Goal: Find specific page/section: Find specific page/section

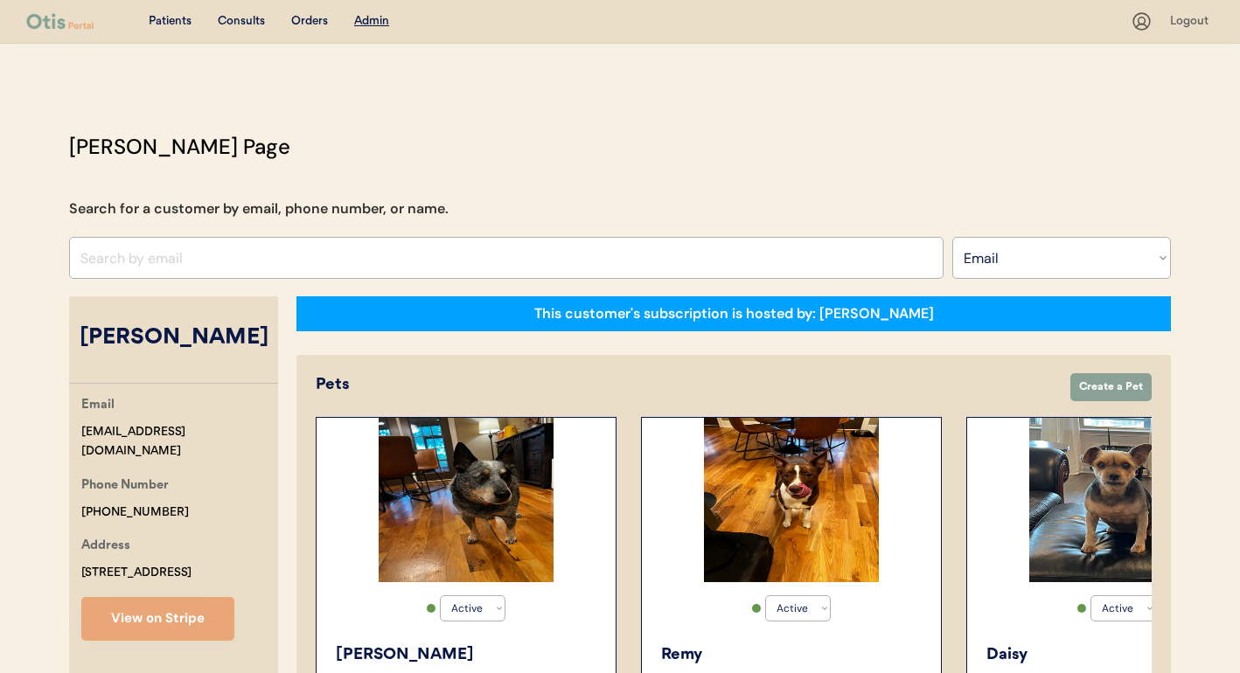
select select ""Email""
select select "true"
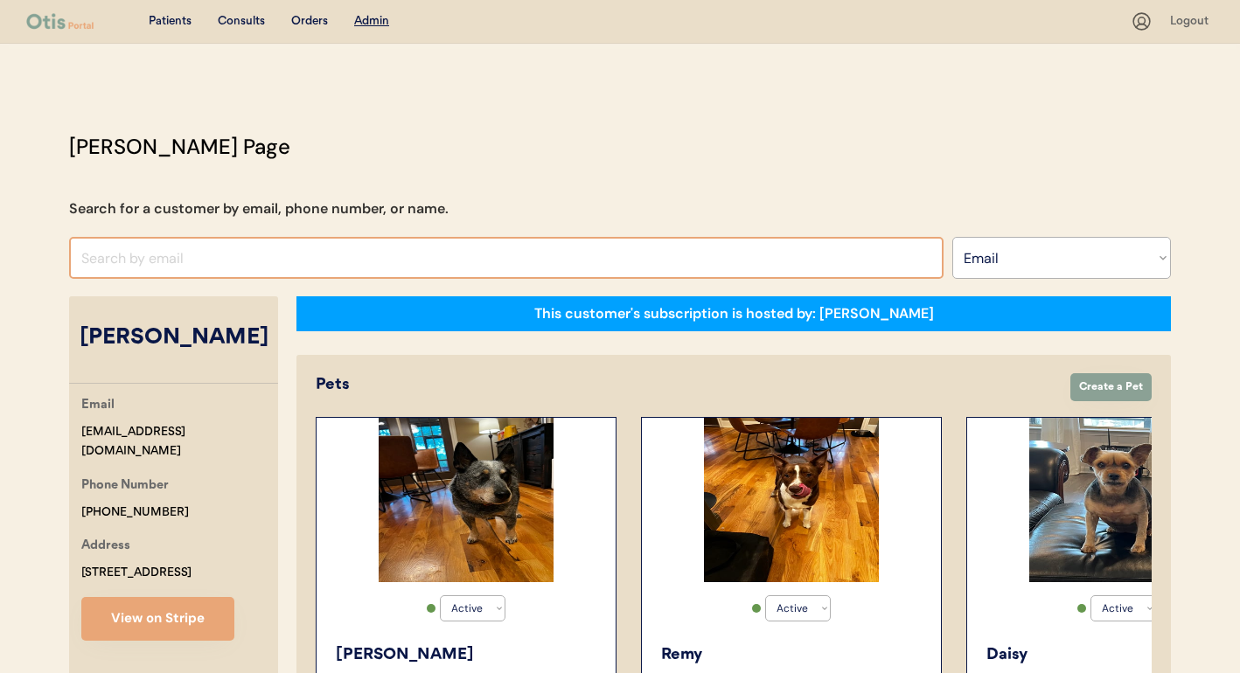
click at [369, 249] on input "input" at bounding box center [506, 258] width 874 height 42
type input ","
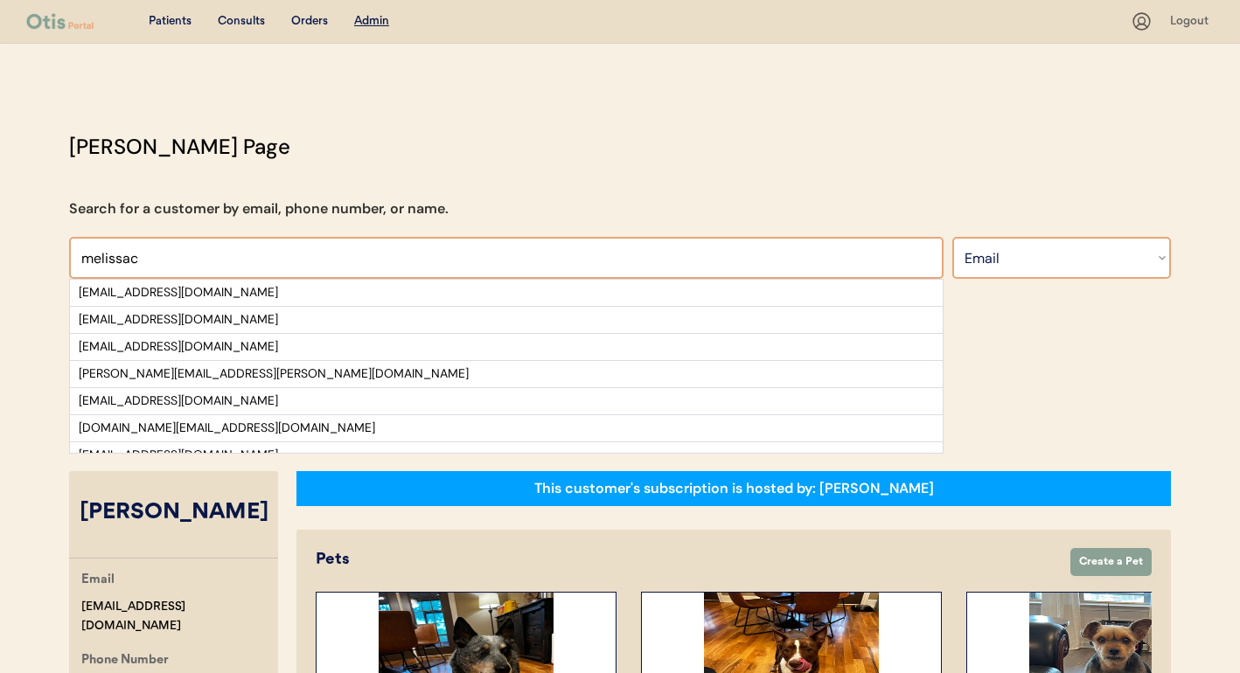
type input "melissac"
click at [1003, 247] on select "Search By Name Email Phone Number" at bounding box center [1061, 258] width 219 height 42
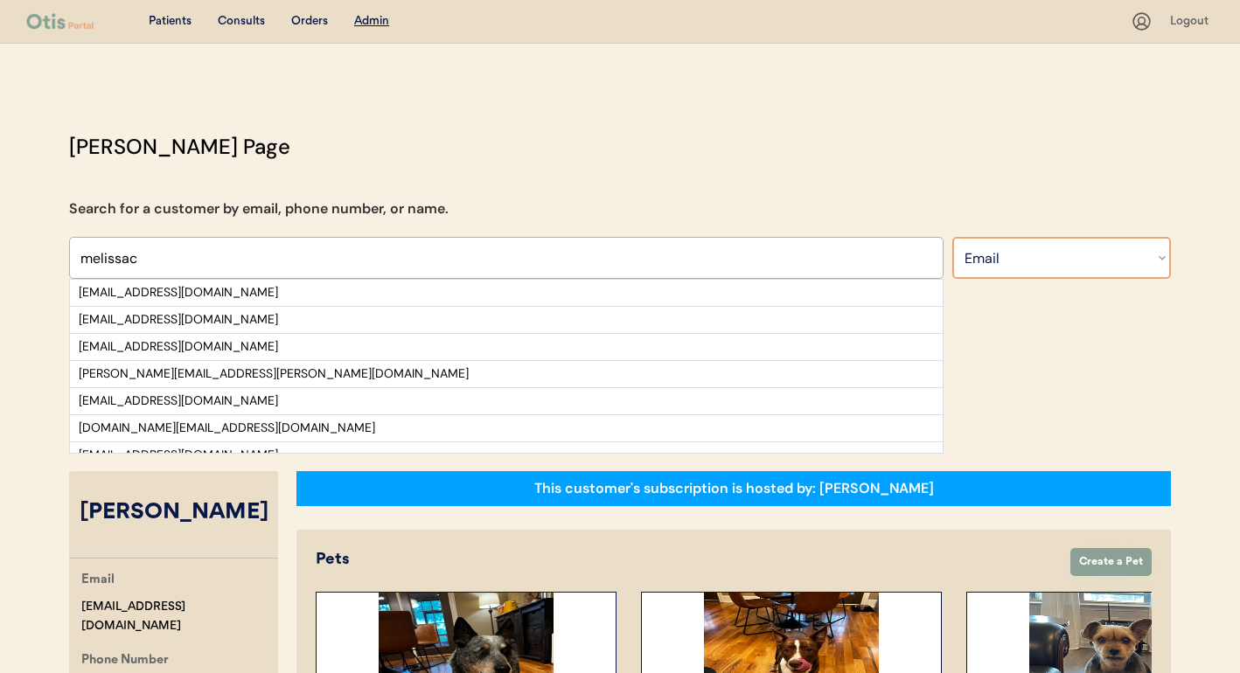
select select ""Name""
click at [952, 237] on select "Search By Name Email Phone Number" at bounding box center [1061, 258] width 219 height 42
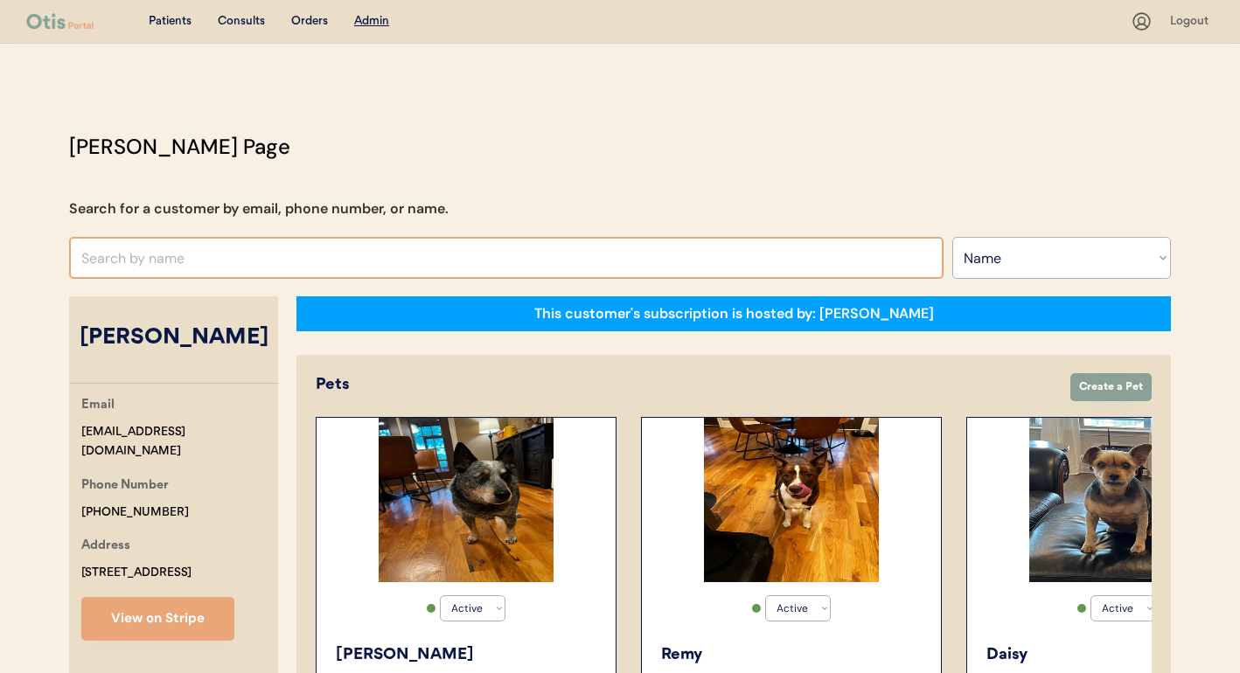
click at [465, 261] on input "text" at bounding box center [506, 258] width 874 height 42
type input "[PERSON_NAME]"
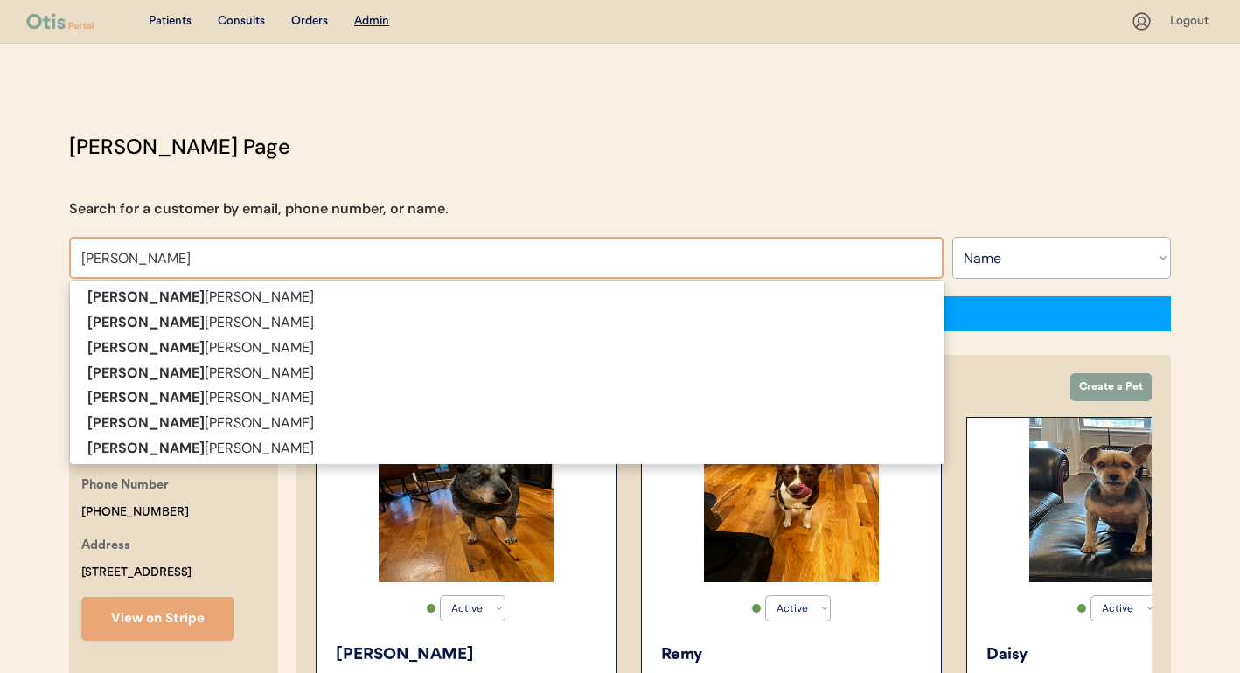
type input "[PERSON_NAME]"
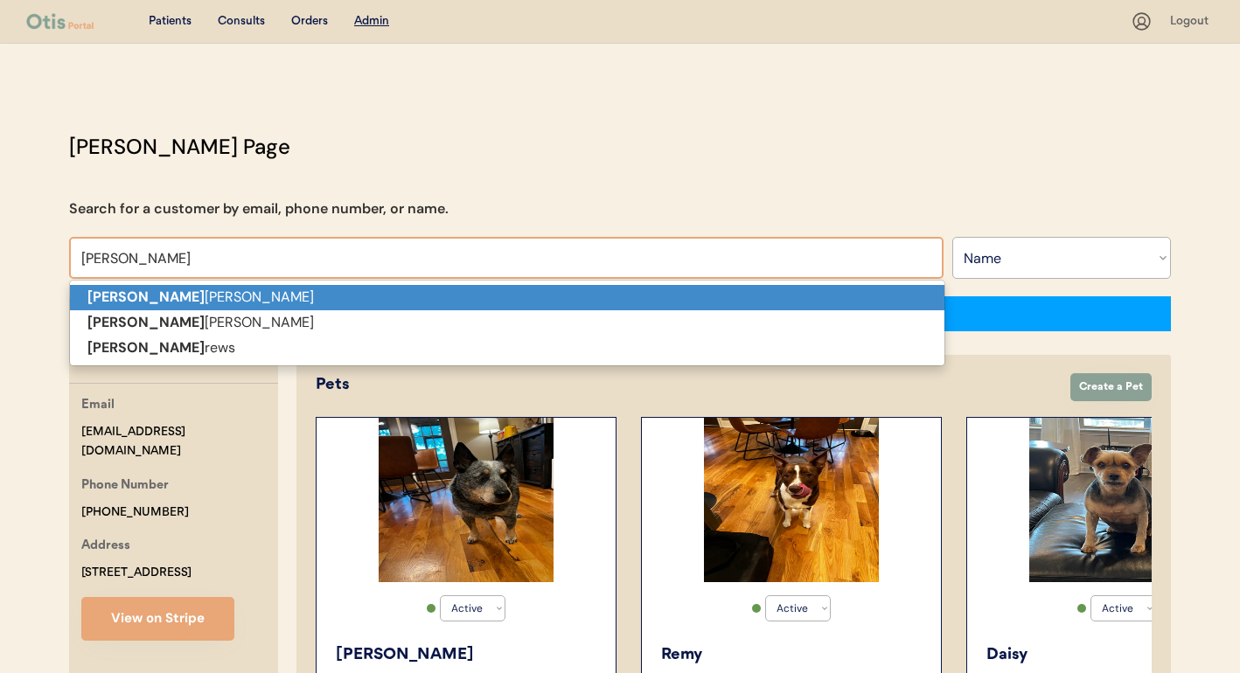
click at [440, 297] on p "[PERSON_NAME]" at bounding box center [507, 297] width 874 height 25
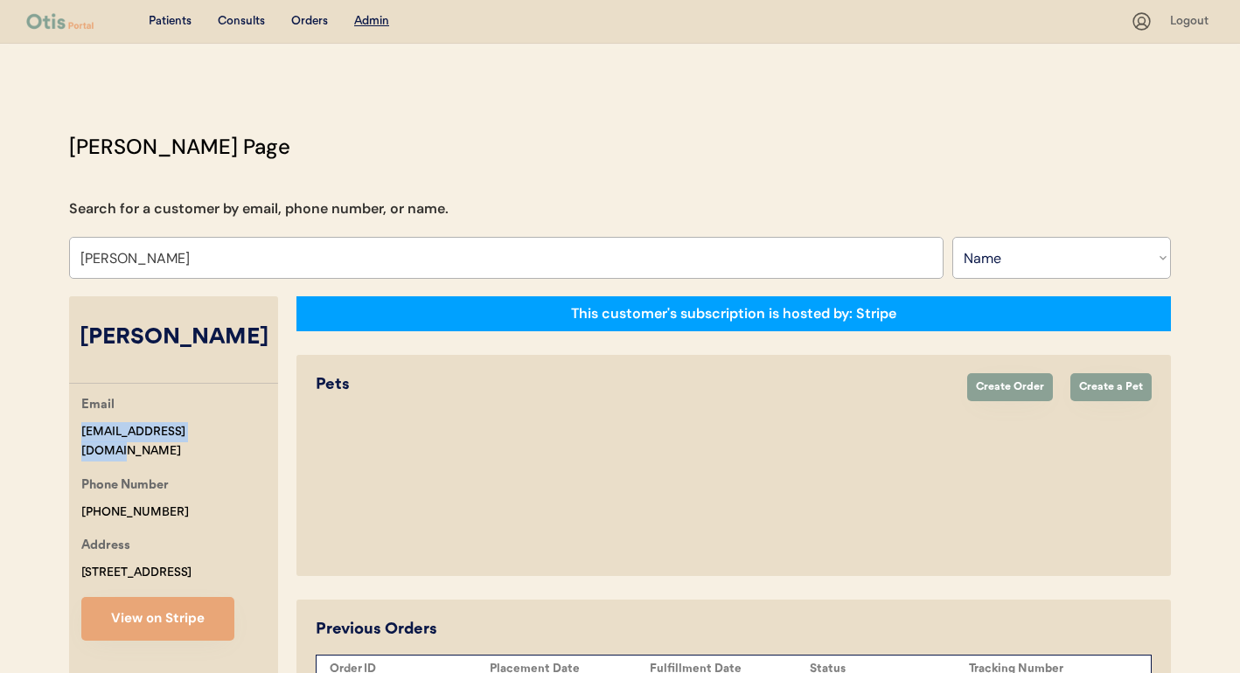
drag, startPoint x: 164, startPoint y: 435, endPoint x: 148, endPoint y: 435, distance: 15.8
click at [73, 433] on div "Email [EMAIL_ADDRESS][DOMAIN_NAME] Phone Number [PHONE_NUMBER] Address [STREET_…" at bounding box center [173, 518] width 209 height 246
copy div "[EMAIL_ADDRESS][DOMAIN_NAME]"
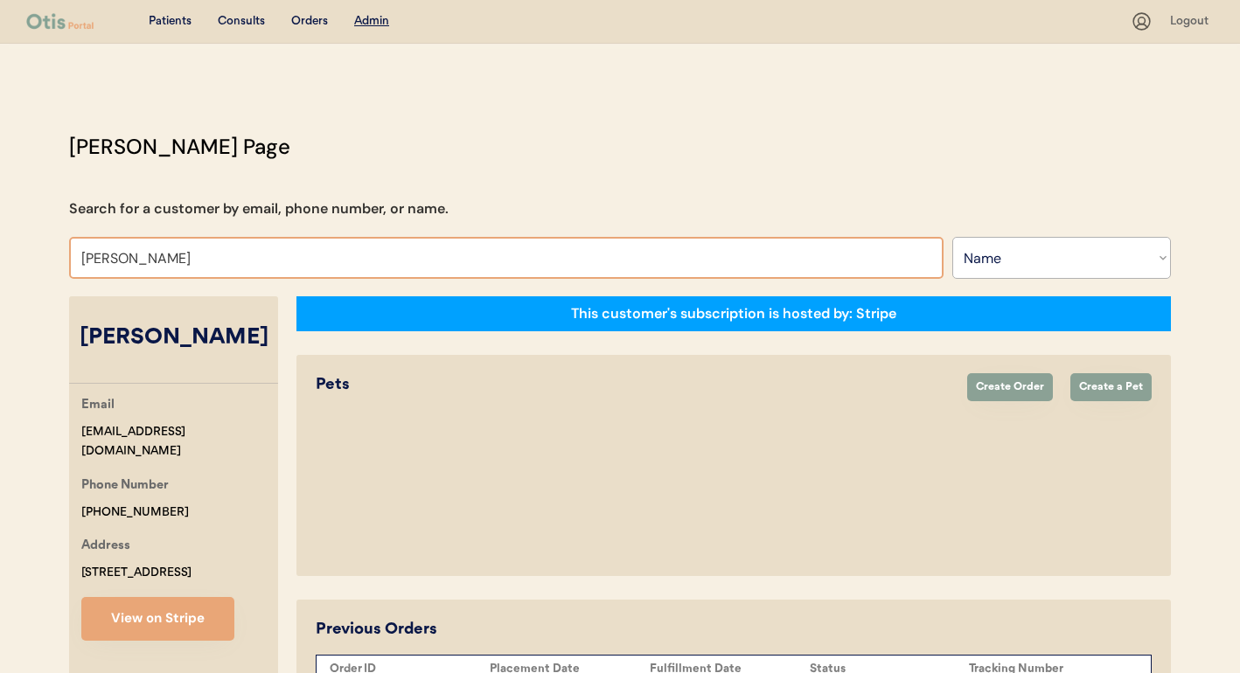
click at [440, 261] on input "[PERSON_NAME]" at bounding box center [506, 258] width 874 height 42
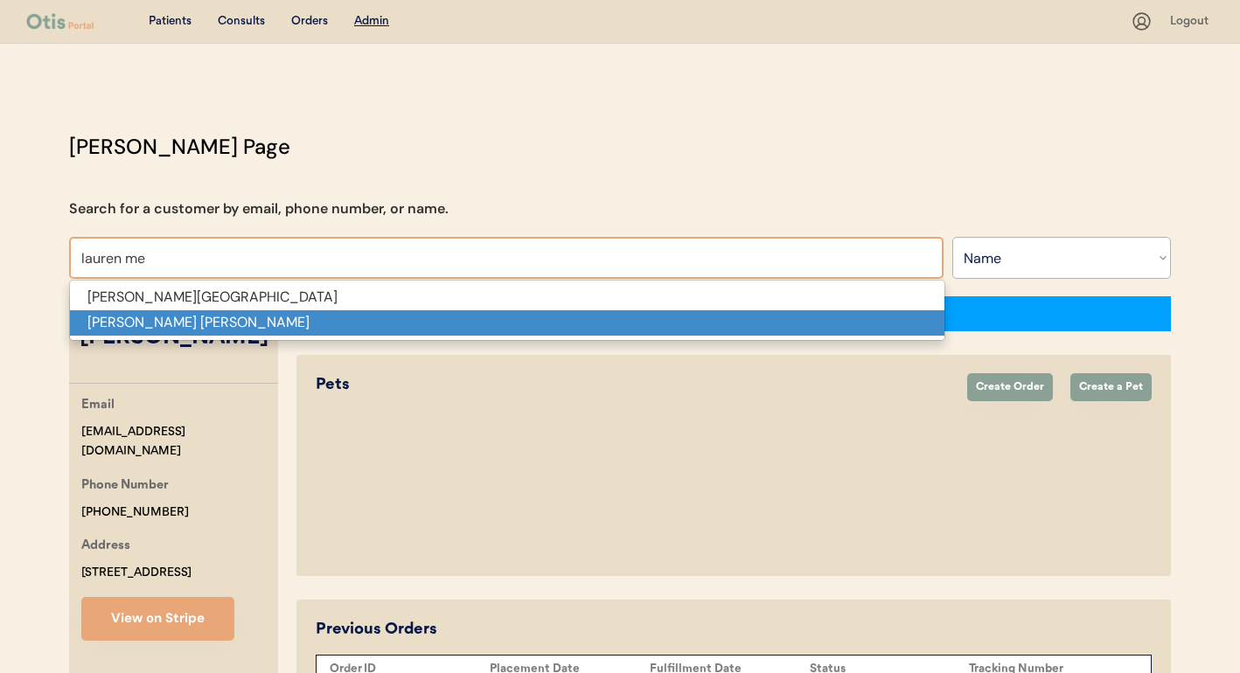
click at [358, 311] on p "[PERSON_NAME] [PERSON_NAME]" at bounding box center [507, 322] width 874 height 25
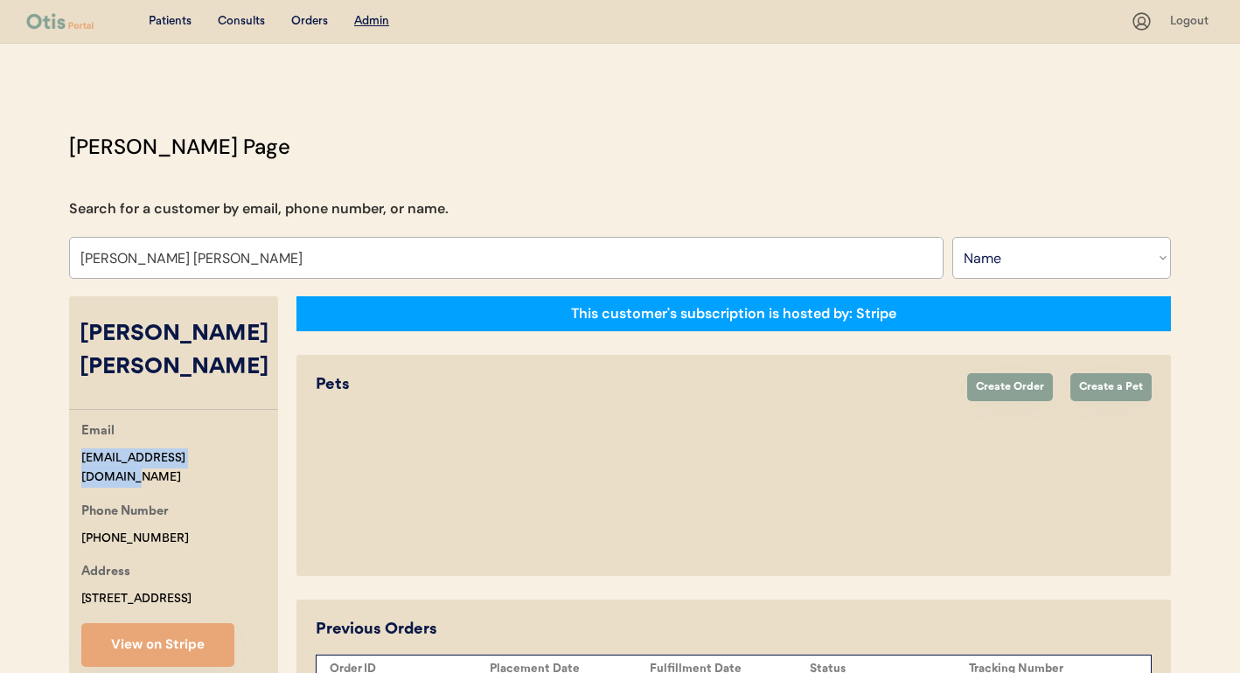
drag, startPoint x: 184, startPoint y: 433, endPoint x: 68, endPoint y: 439, distance: 115.6
click at [69, 439] on div "Email [EMAIL_ADDRESS][DOMAIN_NAME] Phone Number [PHONE_NUMBER] Address [STREET_…" at bounding box center [173, 544] width 209 height 246
copy div "[EMAIL_ADDRESS][DOMAIN_NAME]"
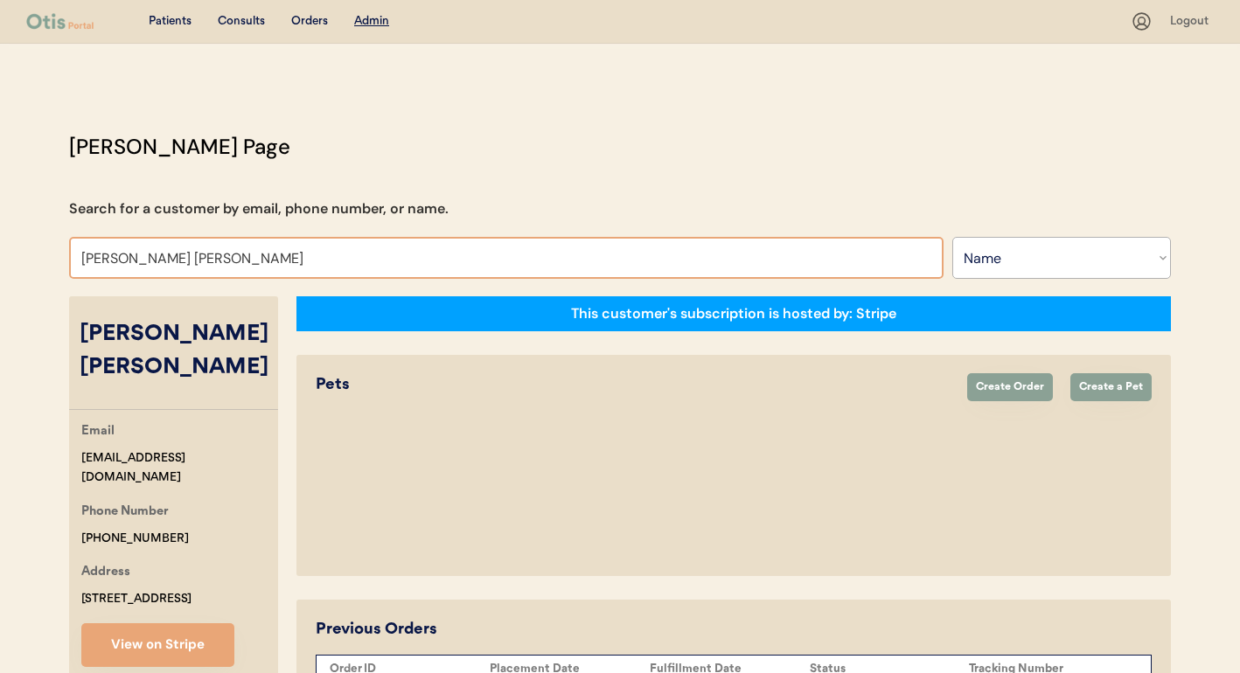
click at [500, 263] on input "[PERSON_NAME] [PERSON_NAME]" at bounding box center [506, 258] width 874 height 42
type input "[PERSON_NAME]"
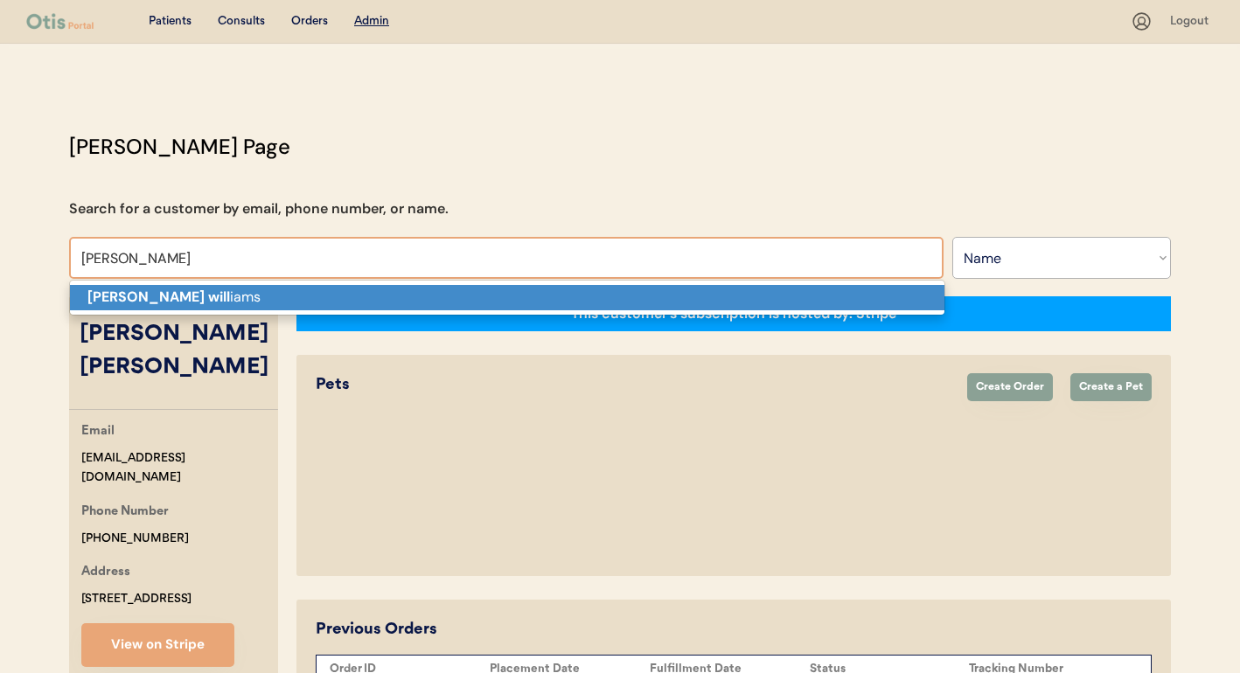
click at [466, 306] on p "[PERSON_NAME] will iams" at bounding box center [507, 297] width 874 height 25
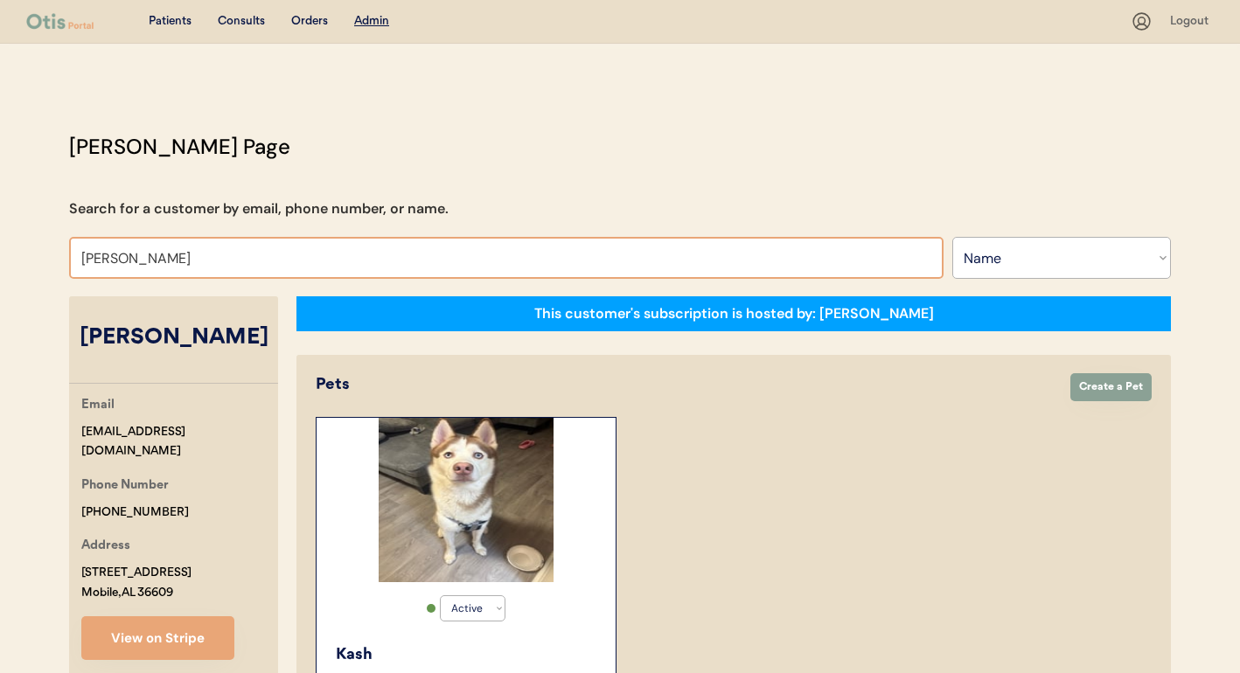
type input "[PERSON_NAME] cr"
type input "[PERSON_NAME]"
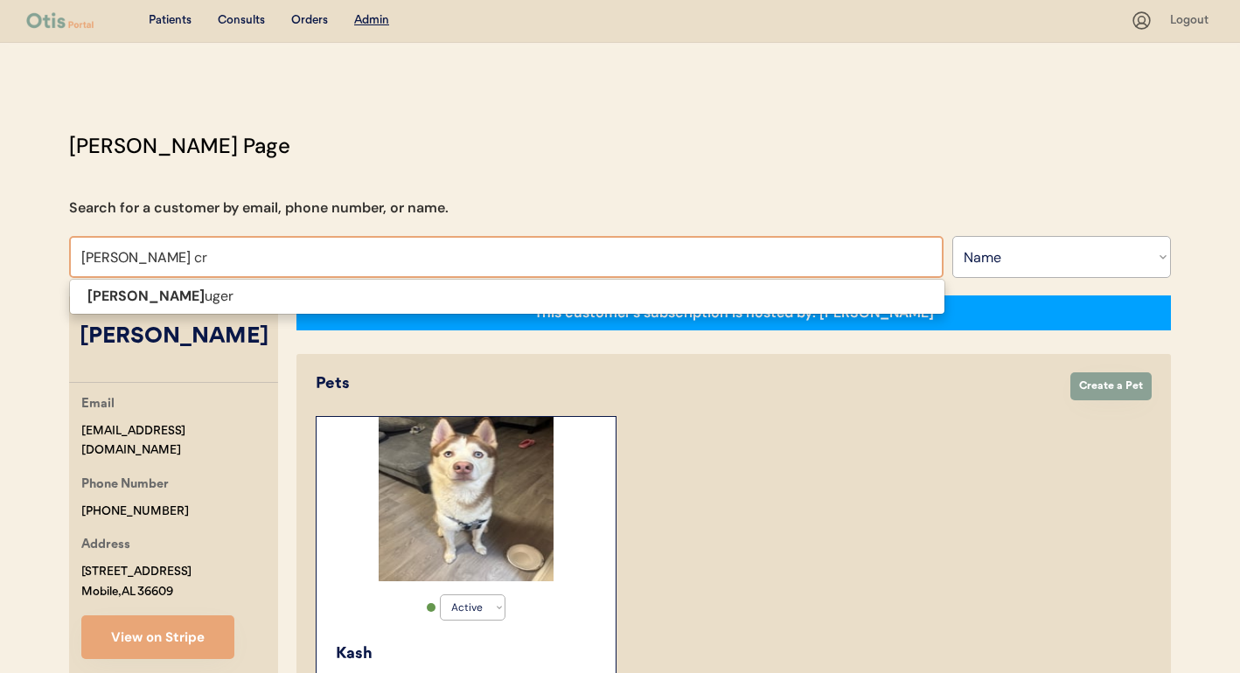
scroll to position [3, 0]
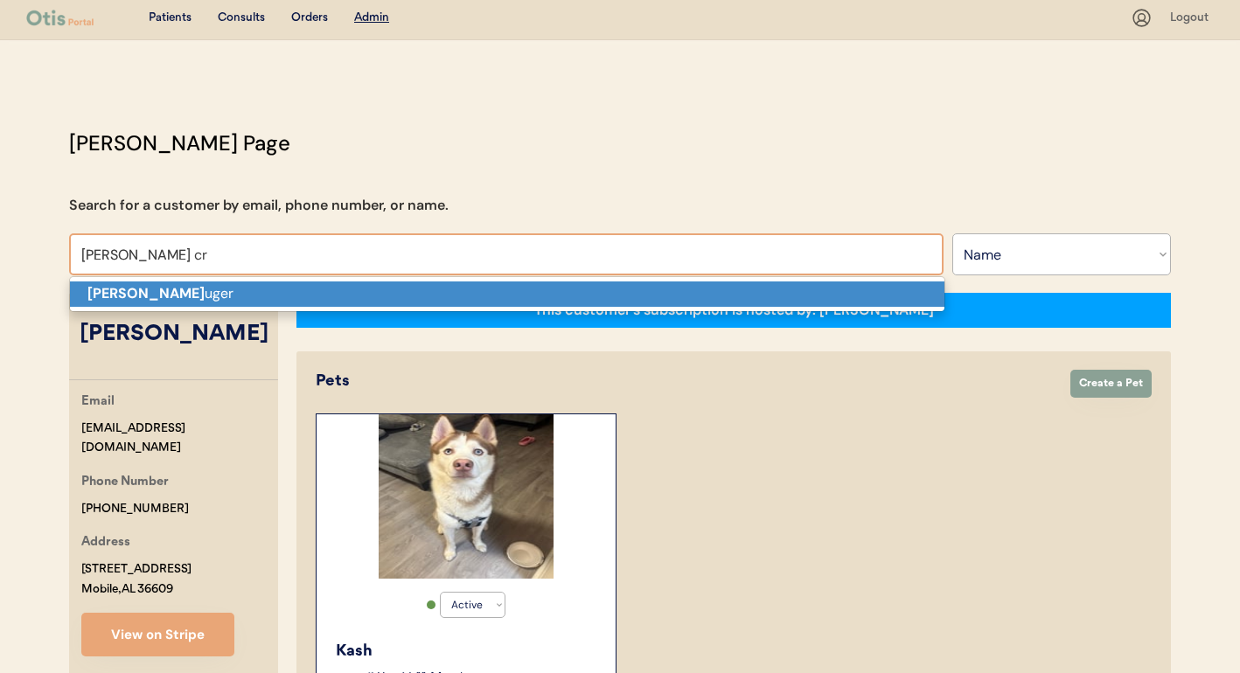
click at [339, 288] on p "[PERSON_NAME] [PERSON_NAME]" at bounding box center [507, 294] width 874 height 25
type input "[PERSON_NAME]"
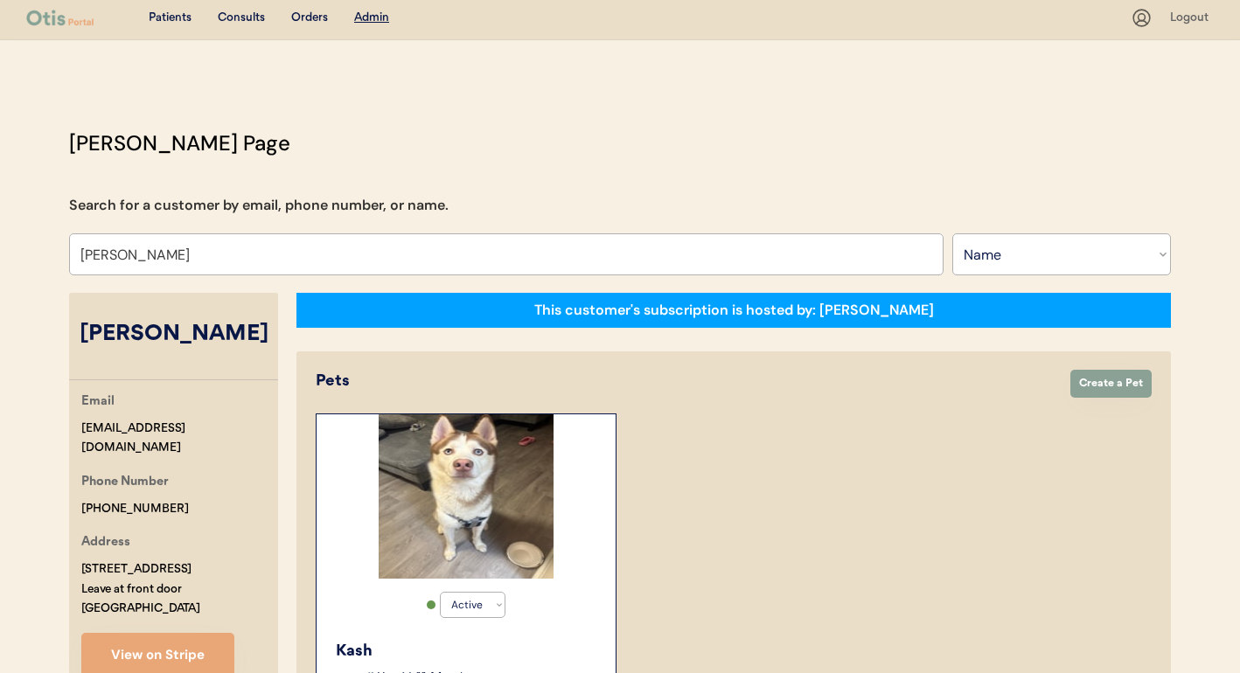
select select "false"
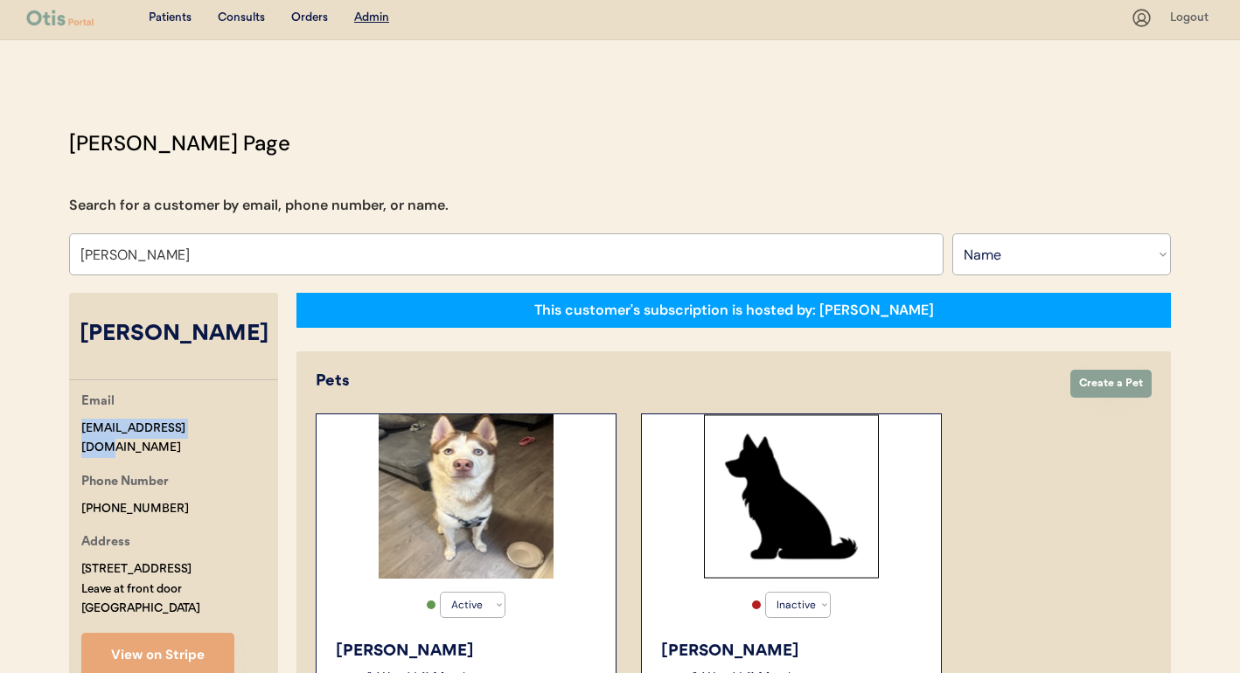
drag, startPoint x: 228, startPoint y: 431, endPoint x: 71, endPoint y: 432, distance: 157.4
click at [71, 432] on div "Email [EMAIL_ADDRESS][DOMAIN_NAME] Phone Number [PHONE_NUMBER] Address [STREET_…" at bounding box center [173, 534] width 209 height 285
copy div "[EMAIL_ADDRESS][DOMAIN_NAME]"
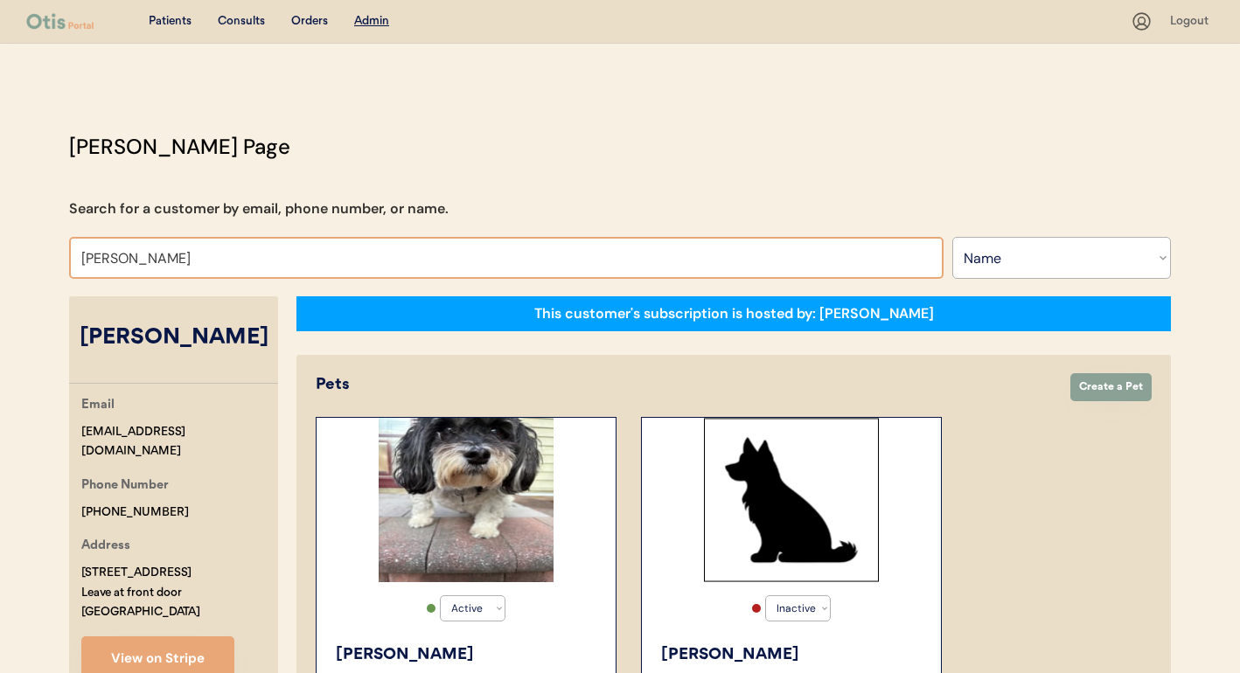
click at [291, 261] on input "[PERSON_NAME]" at bounding box center [506, 258] width 874 height 42
type input "la"
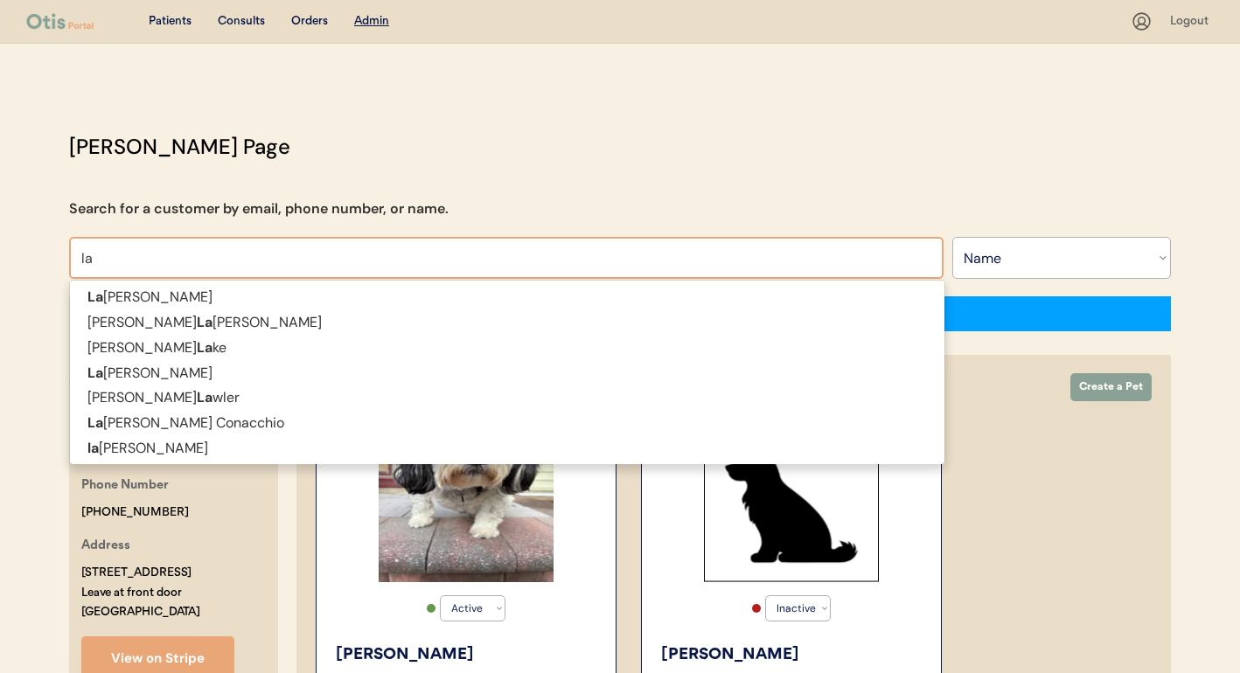
type input "[PERSON_NAME]"
type input "laur"
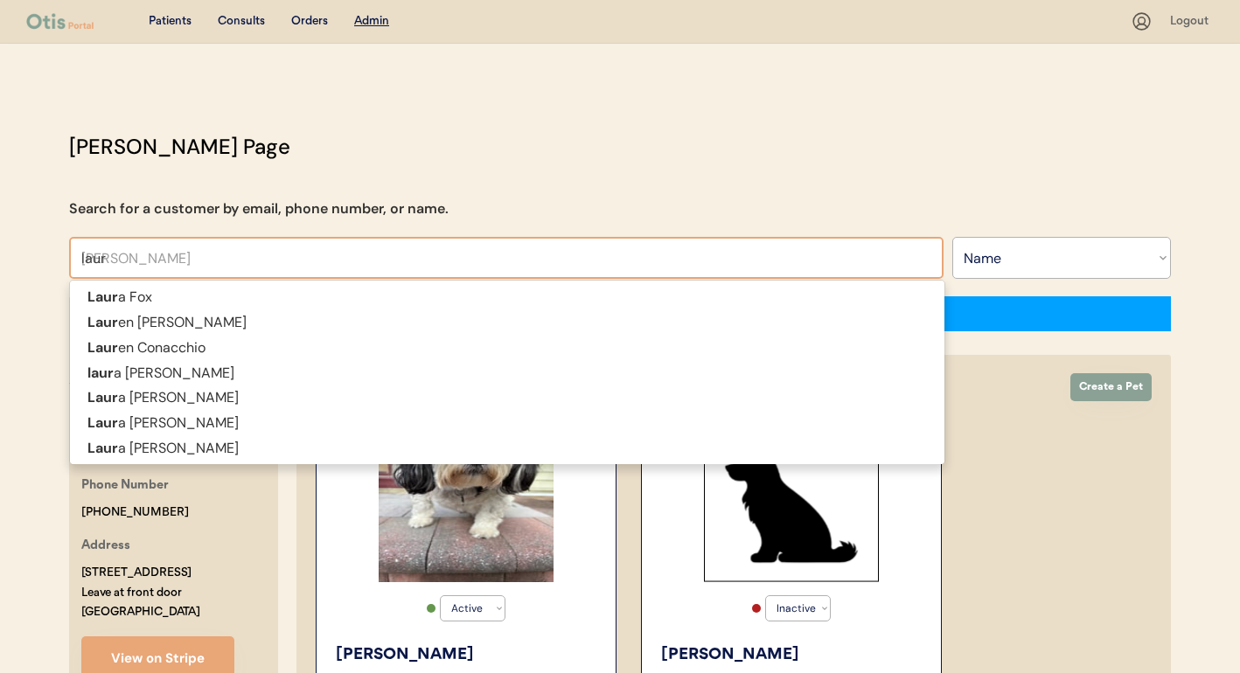
type input "laure"
type input "[PERSON_NAME]"
type input "lauren"
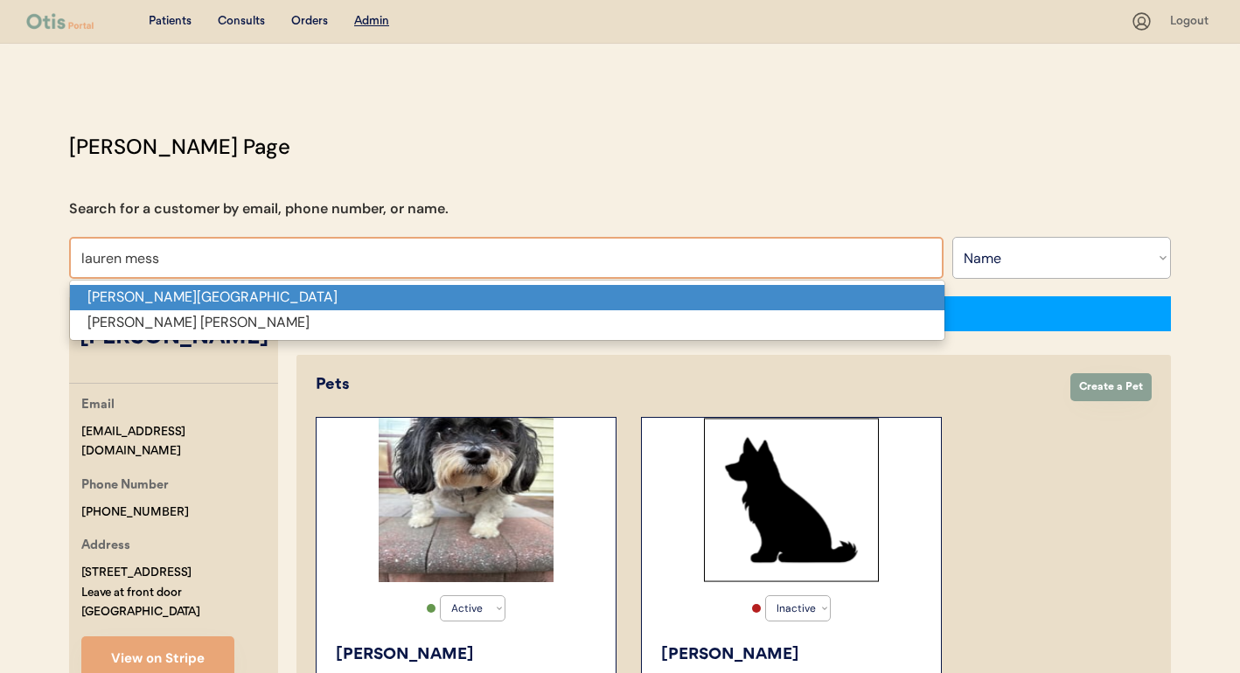
click at [293, 302] on p "[PERSON_NAME][GEOGRAPHIC_DATA]" at bounding box center [507, 297] width 874 height 25
type input "[PERSON_NAME][GEOGRAPHIC_DATA]"
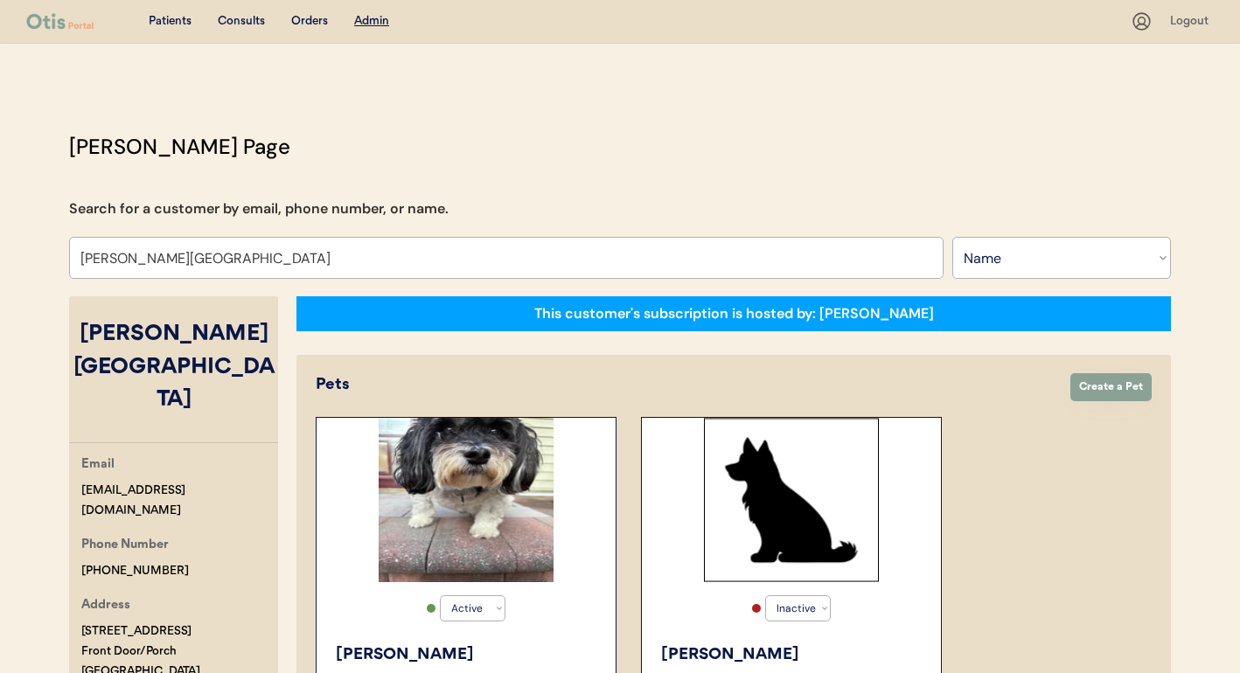
select select "true"
select select "false"
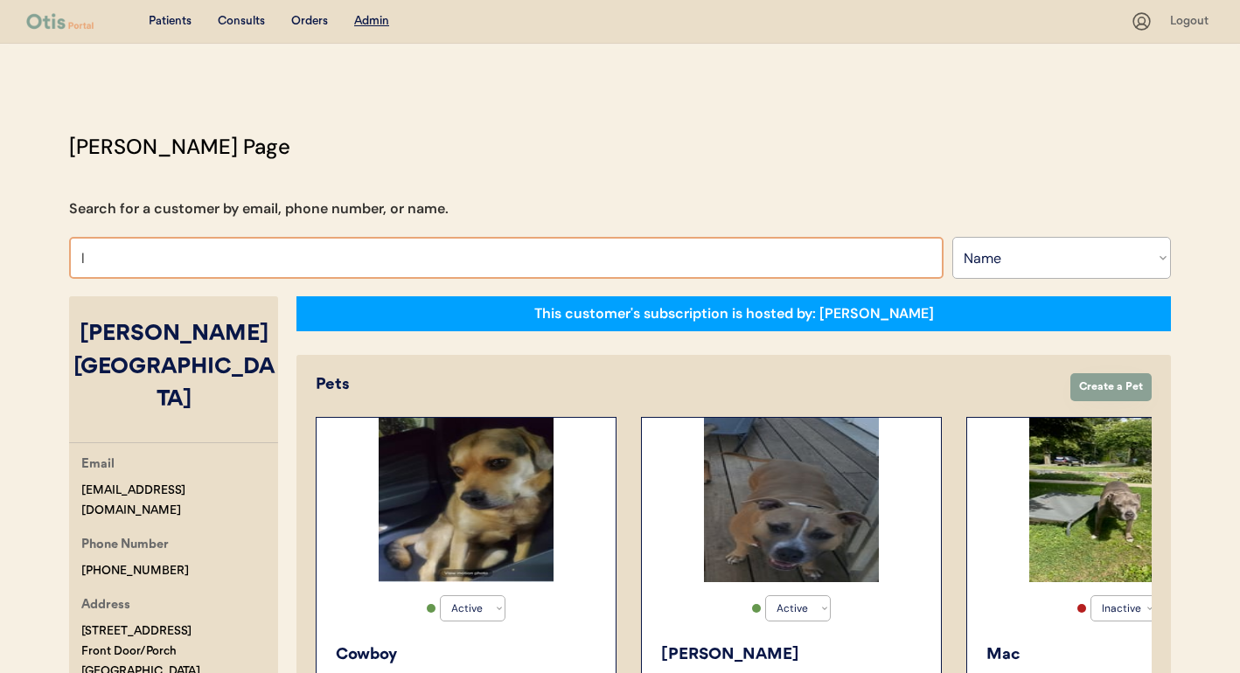
type input "la"
type input "[PERSON_NAME]"
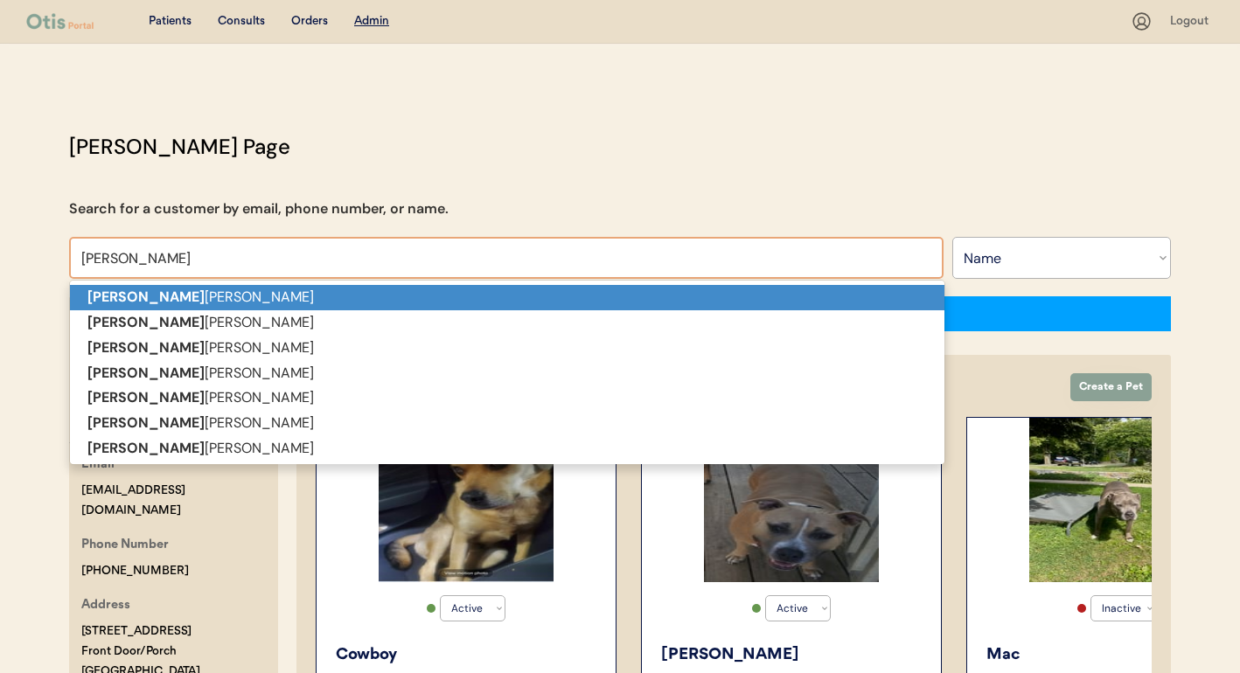
type input "laur"
type input "laure"
type input "[PERSON_NAME]"
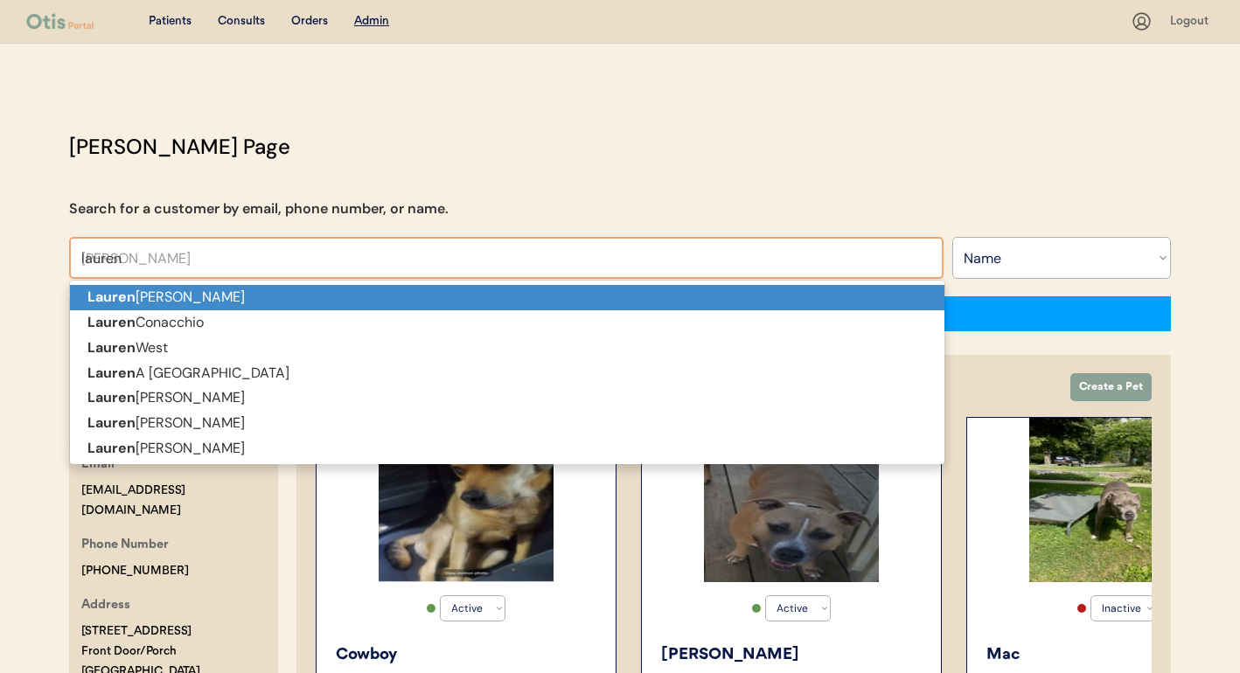
type input "lauren"
type input "lauren an"
type input "[PERSON_NAME] [PERSON_NAME]"
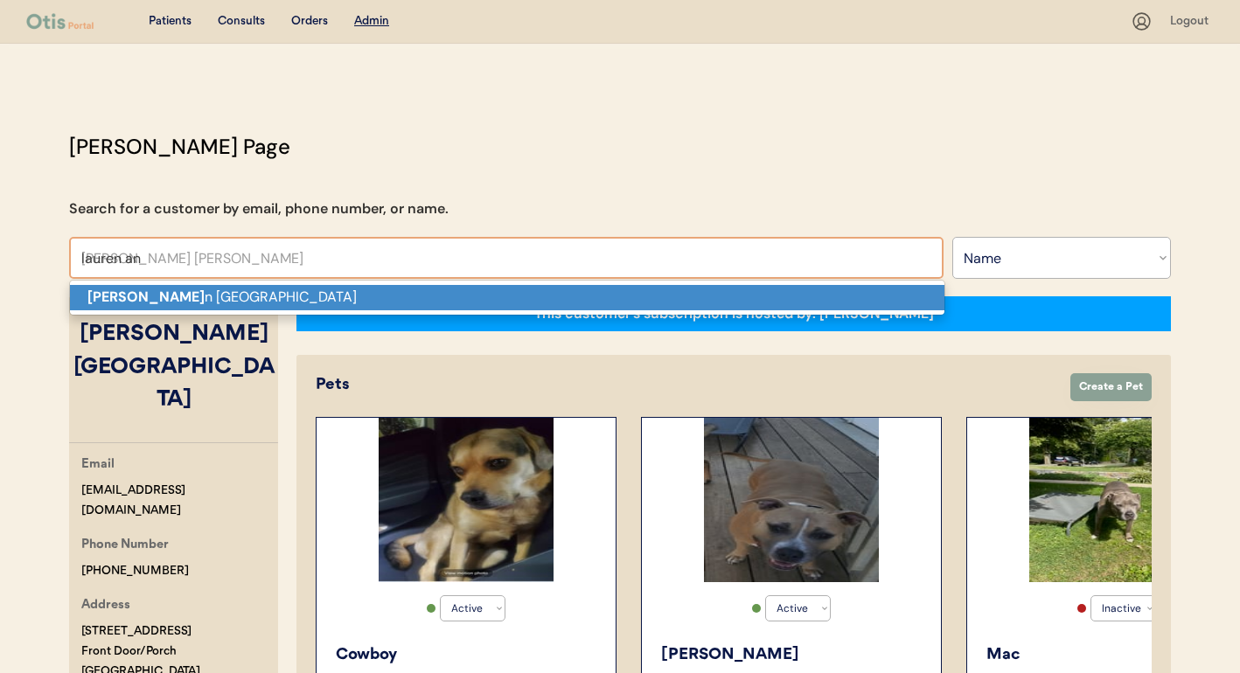
type input "[PERSON_NAME] [PERSON_NAME]"
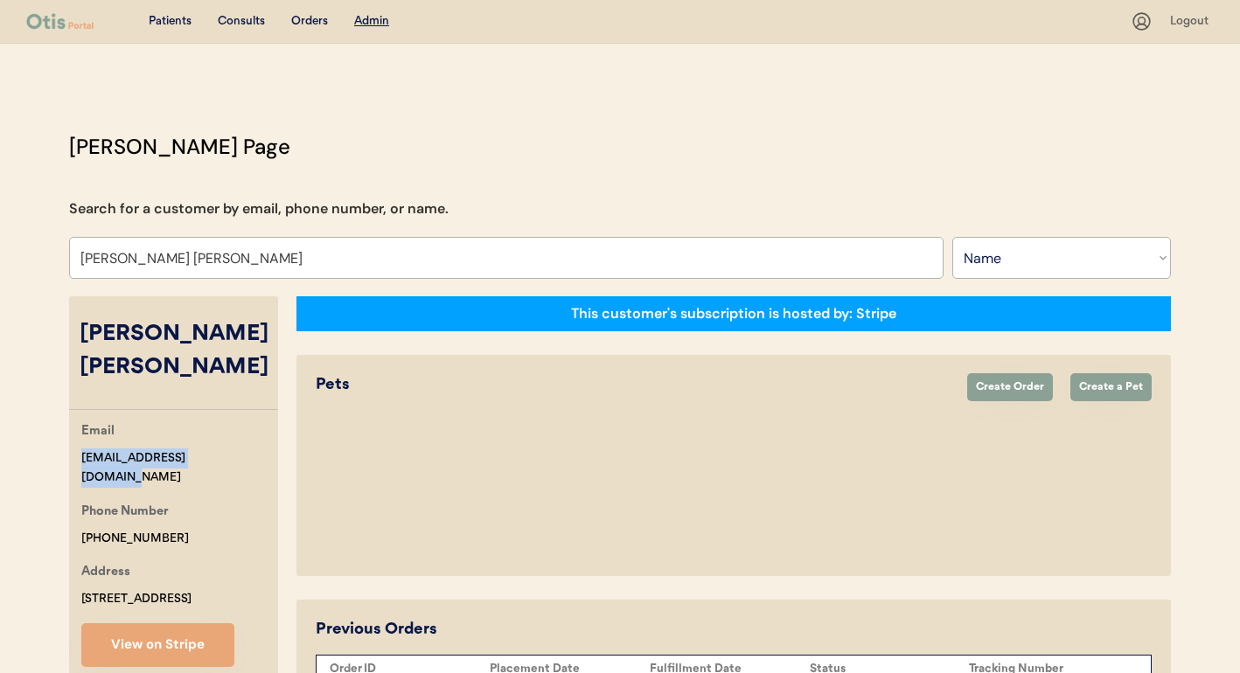
drag, startPoint x: 233, startPoint y: 429, endPoint x: 75, endPoint y: 433, distance: 158.3
click at [75, 433] on div "Email [EMAIL_ADDRESS][DOMAIN_NAME] Phone Number [PHONE_NUMBER] Address [STREET_…" at bounding box center [173, 544] width 209 height 246
copy div "[EMAIL_ADDRESS][DOMAIN_NAME]"
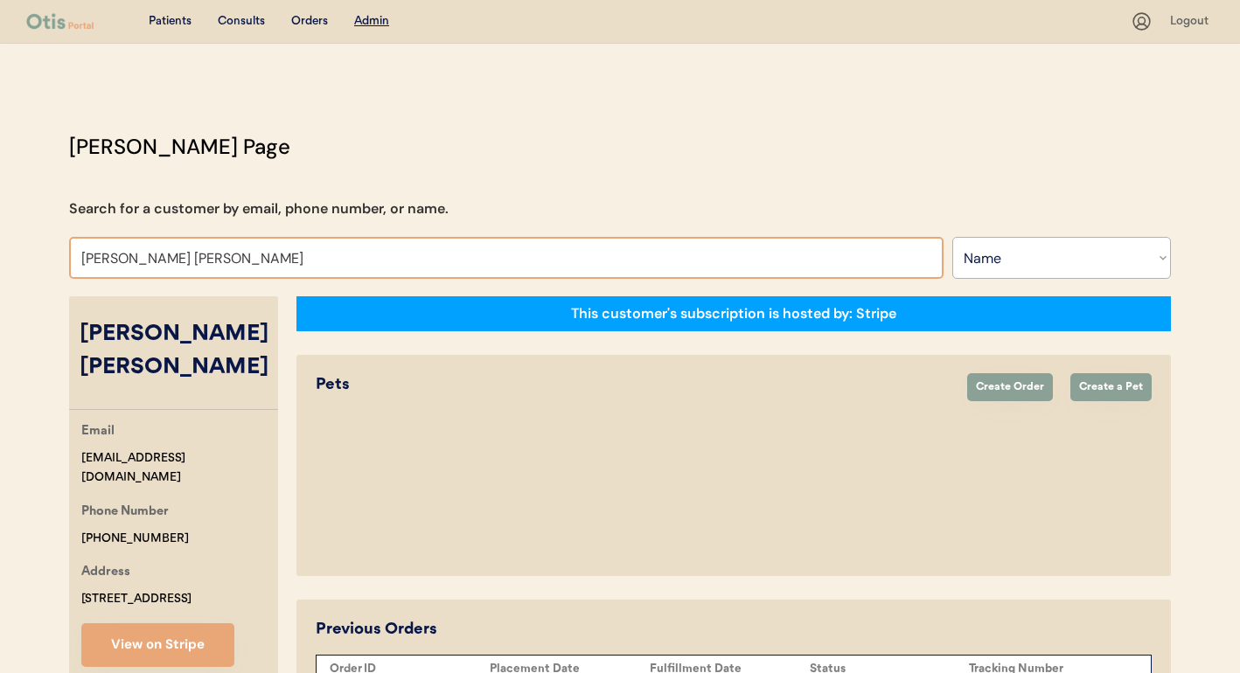
click at [479, 254] on input "[PERSON_NAME] [PERSON_NAME]" at bounding box center [506, 258] width 874 height 42
